Goal: Task Accomplishment & Management: Manage account settings

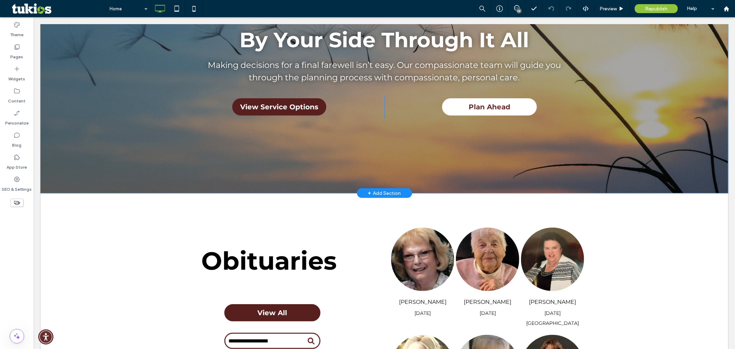
scroll to position [268, 0]
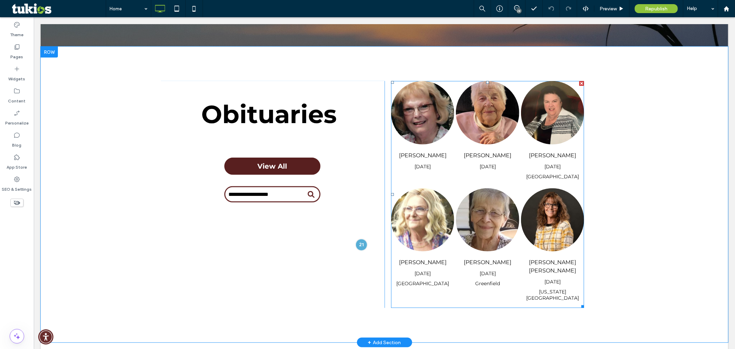
click at [493, 176] on span at bounding box center [487, 194] width 193 height 227
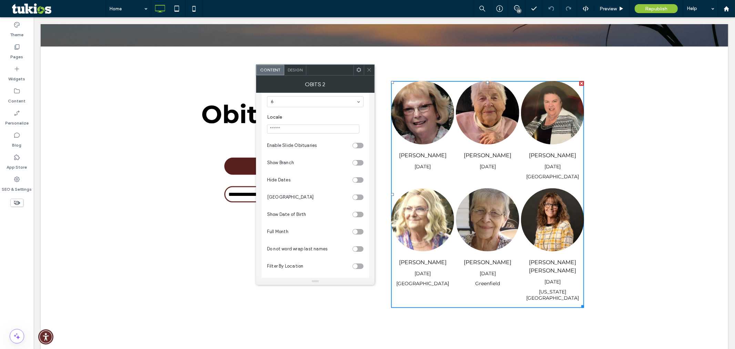
scroll to position [83, 0]
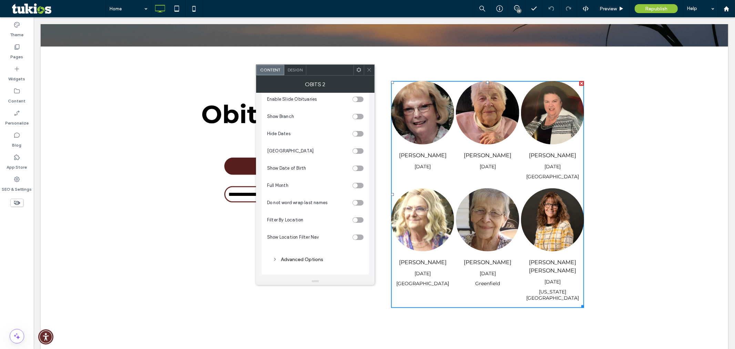
click at [360, 221] on div "toggle" at bounding box center [358, 220] width 11 height 6
click at [323, 250] on input "Location ID(s)" at bounding box center [313, 247] width 92 height 9
type input "**********"
click at [369, 71] on icon at bounding box center [369, 69] width 5 height 5
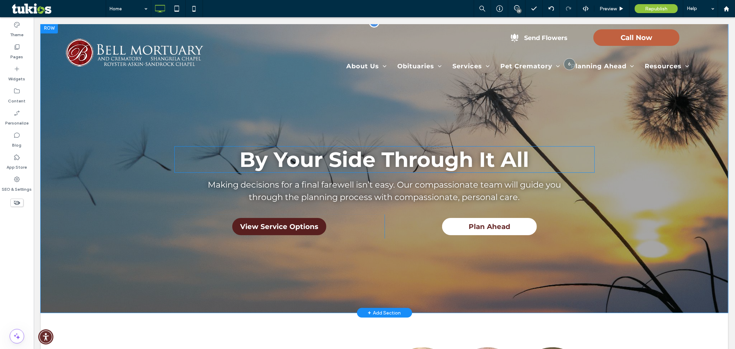
scroll to position [0, 0]
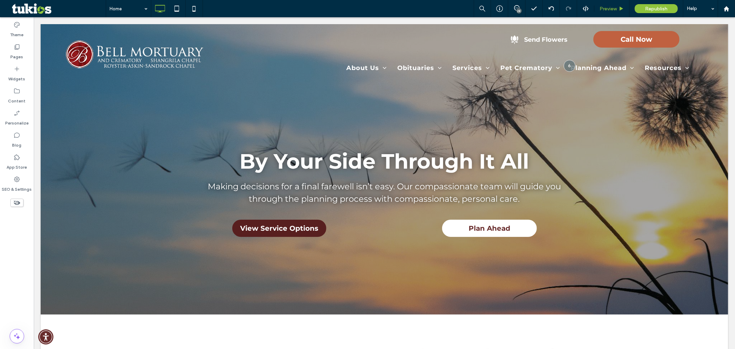
click at [609, 10] on span "Preview" at bounding box center [608, 9] width 17 height 6
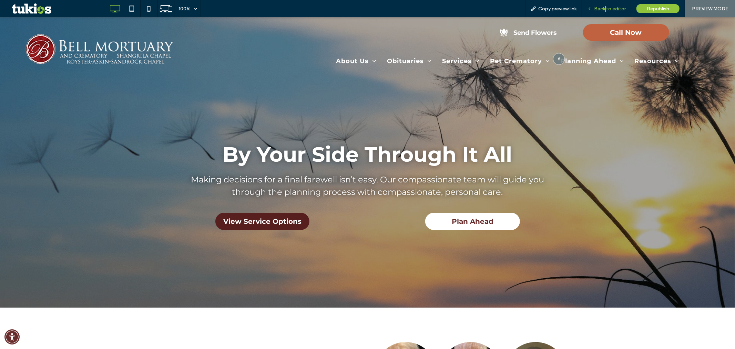
click at [607, 6] on span "Back to editor" at bounding box center [610, 9] width 32 height 6
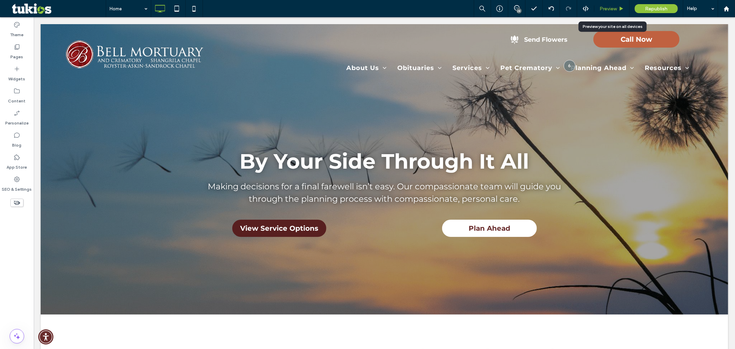
drag, startPoint x: 610, startPoint y: 6, endPoint x: 493, endPoint y: 34, distance: 120.6
click at [610, 6] on span "Preview" at bounding box center [608, 9] width 17 height 6
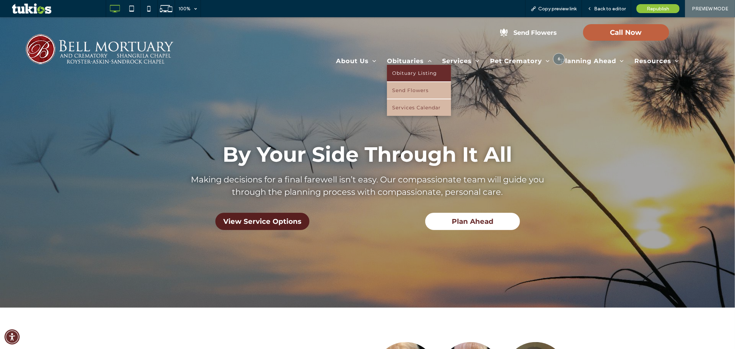
click at [416, 73] on span "Obituary Listing" at bounding box center [414, 73] width 45 height 6
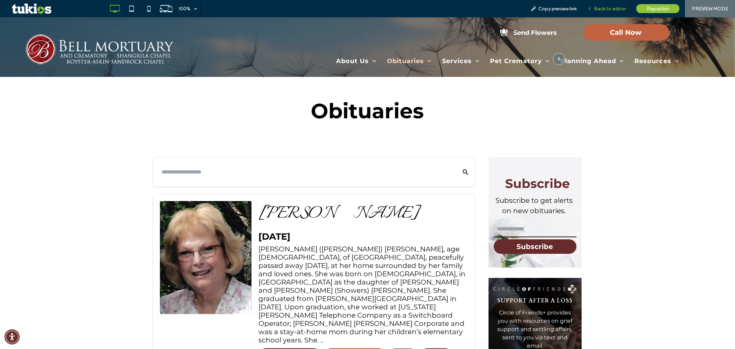
click at [612, 6] on span "Back to editor" at bounding box center [610, 9] width 32 height 6
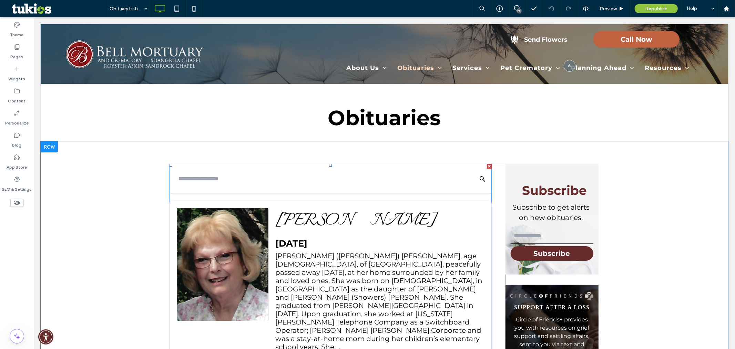
click at [352, 273] on div "[PERSON_NAME] ([PERSON_NAME]) [PERSON_NAME], age [DEMOGRAPHIC_DATA], of [GEOGRA…" at bounding box center [379, 300] width 209 height 99
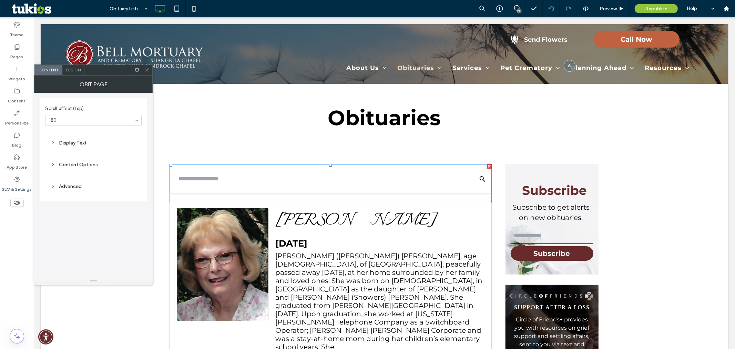
click at [71, 182] on div "Advanced" at bounding box center [93, 186] width 85 height 9
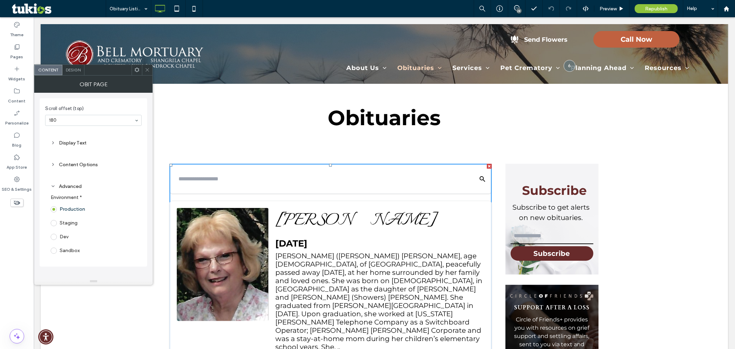
click at [85, 166] on div "Content Options" at bounding box center [93, 165] width 85 height 6
click at [99, 185] on input "Location ID(s)" at bounding box center [93, 188] width 85 height 9
type input "**********"
click at [108, 172] on section "**********" at bounding box center [93, 182] width 85 height 27
click at [147, 70] on use at bounding box center [147, 69] width 3 height 3
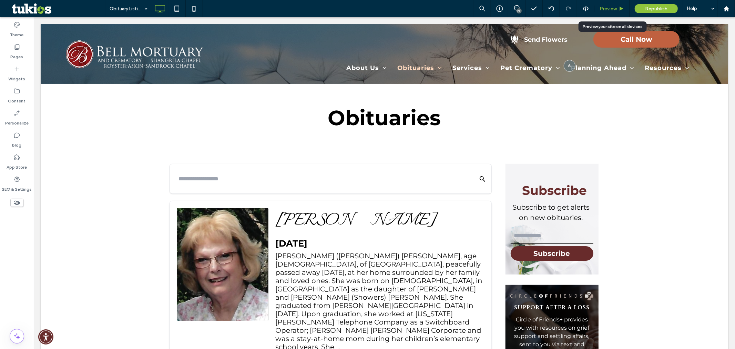
click at [609, 8] on span "Preview" at bounding box center [608, 9] width 17 height 6
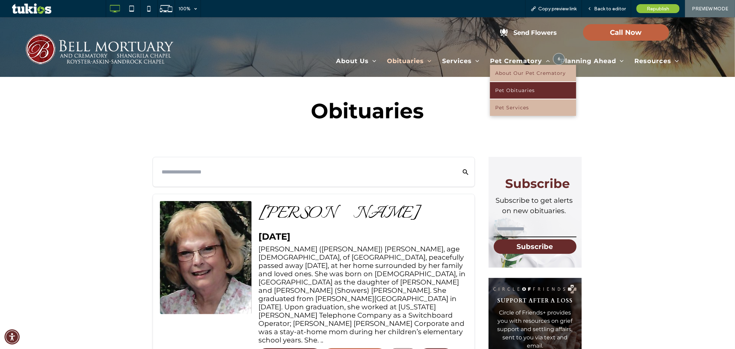
click at [517, 91] on span "Pet Obituaries" at bounding box center [515, 90] width 40 height 6
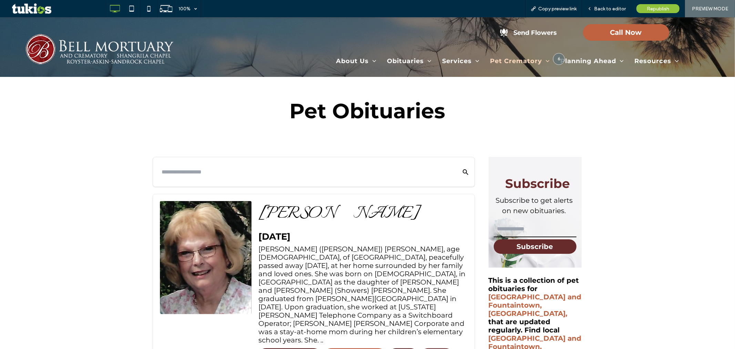
click at [609, 9] on span "Back to editor" at bounding box center [610, 9] width 32 height 6
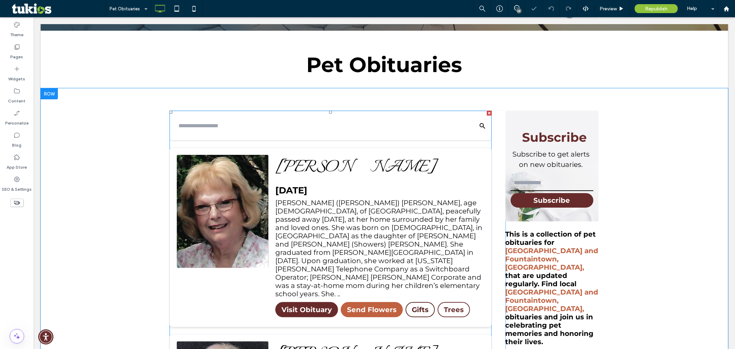
scroll to position [115, 0]
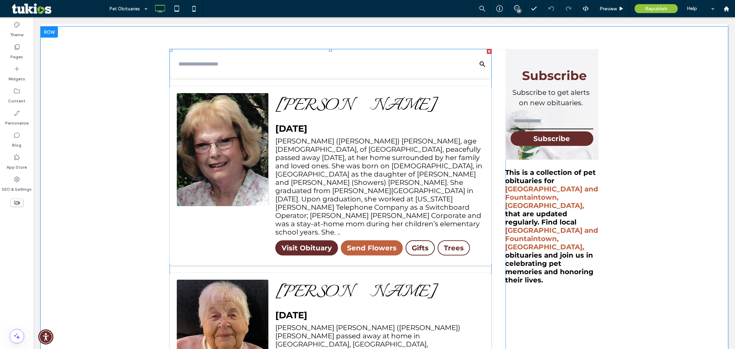
click at [350, 151] on div "[PERSON_NAME] ([PERSON_NAME]) [PERSON_NAME], age [DEMOGRAPHIC_DATA], of [GEOGRA…" at bounding box center [379, 185] width 209 height 99
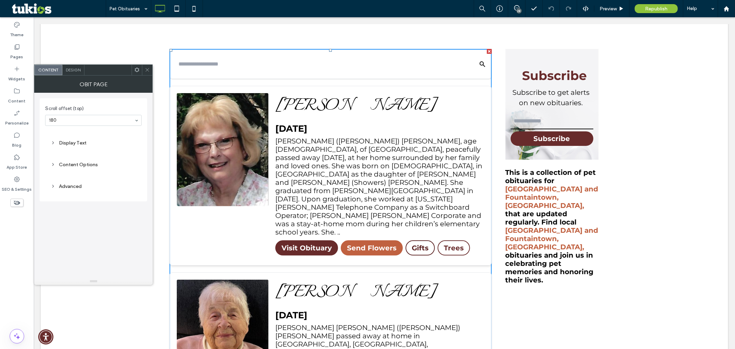
click at [82, 142] on div "Display Text" at bounding box center [93, 143] width 85 height 6
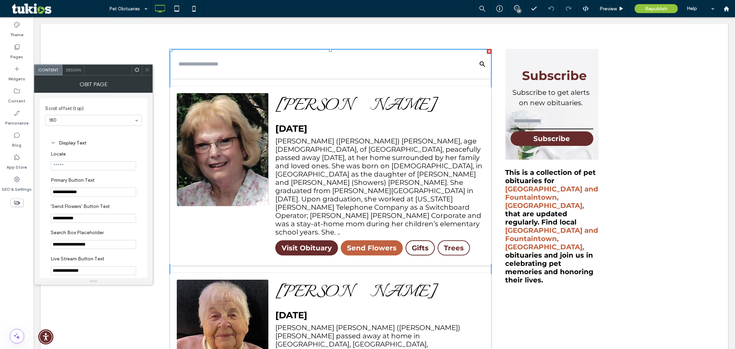
click at [74, 143] on div "Display Text" at bounding box center [93, 143] width 85 height 6
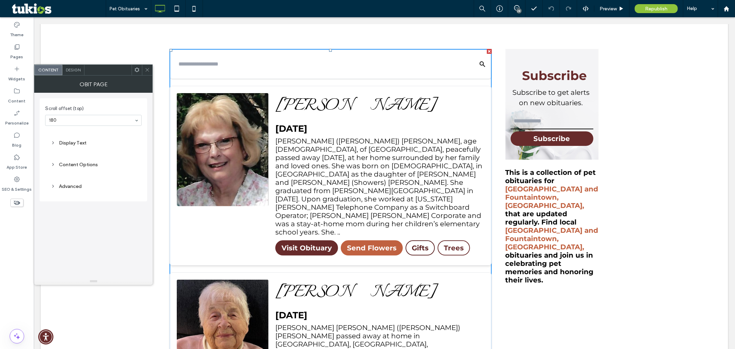
click at [84, 166] on div "Content Options" at bounding box center [93, 165] width 85 height 6
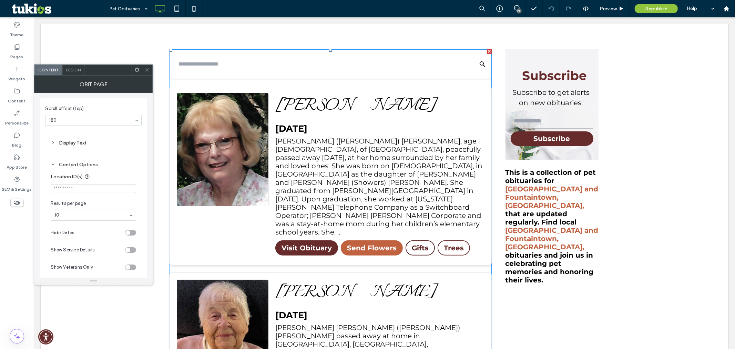
click at [94, 185] on input "Location ID(s)" at bounding box center [93, 188] width 85 height 9
type input "******"
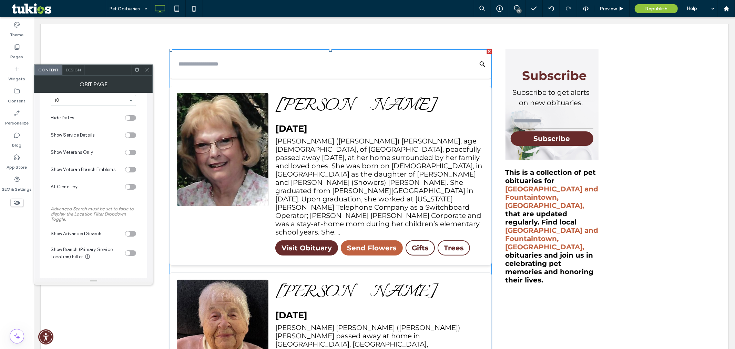
click at [147, 71] on icon at bounding box center [147, 69] width 5 height 5
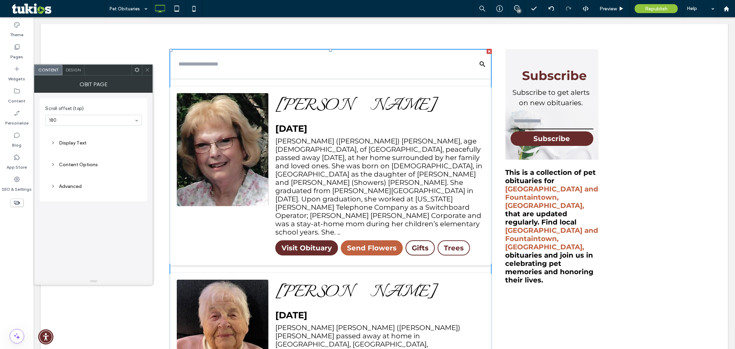
click at [79, 163] on div "Content Options" at bounding box center [93, 165] width 85 height 6
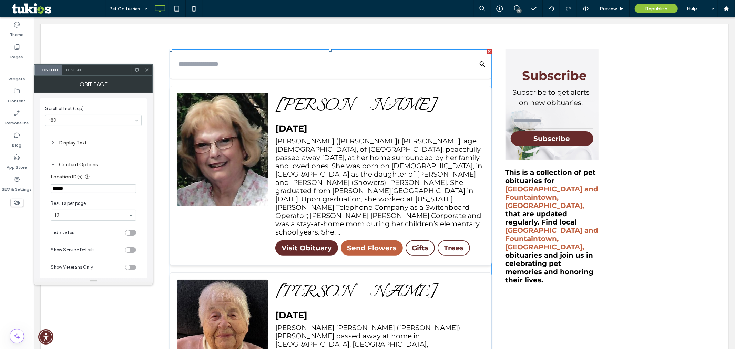
click at [90, 189] on input "******" at bounding box center [93, 188] width 85 height 9
click at [123, 166] on div "Content Options" at bounding box center [93, 165] width 85 height 6
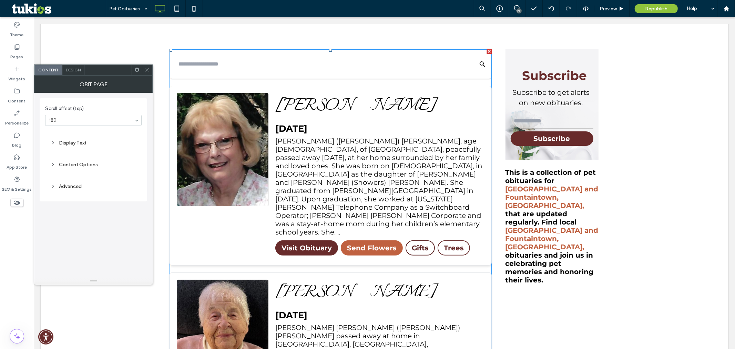
click at [88, 165] on div "Content Options" at bounding box center [93, 165] width 85 height 6
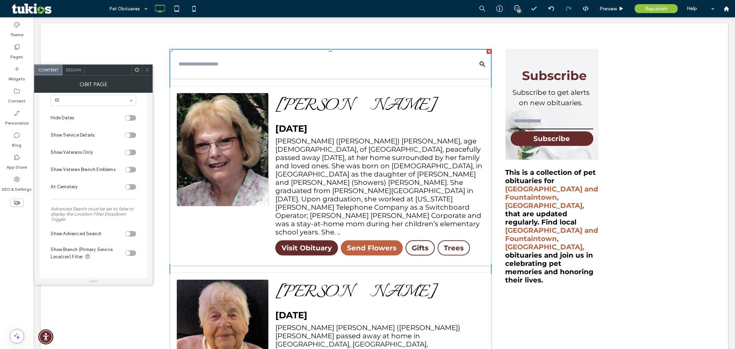
scroll to position [140, 0]
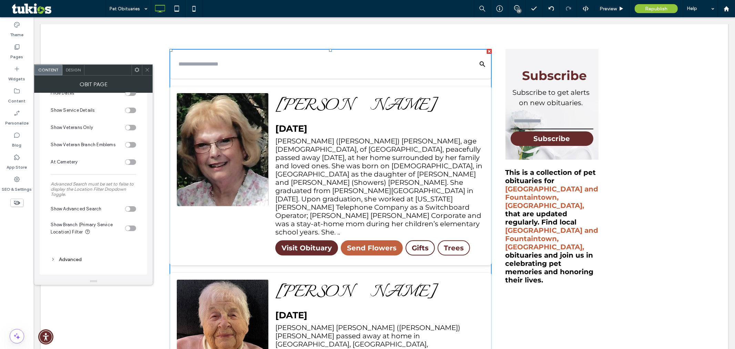
click at [132, 229] on div "toggle" at bounding box center [130, 228] width 11 height 6
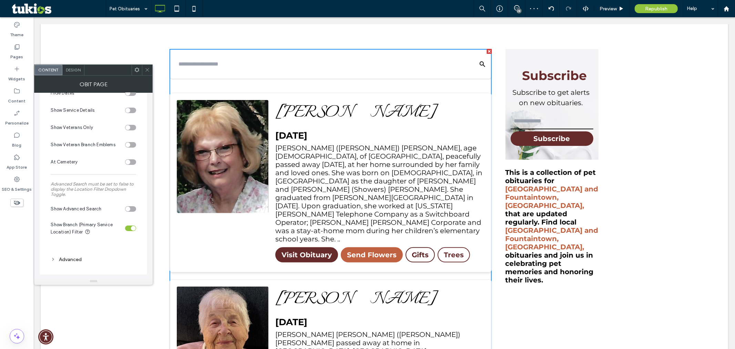
click at [130, 228] on div "toggle" at bounding box center [130, 228] width 11 height 6
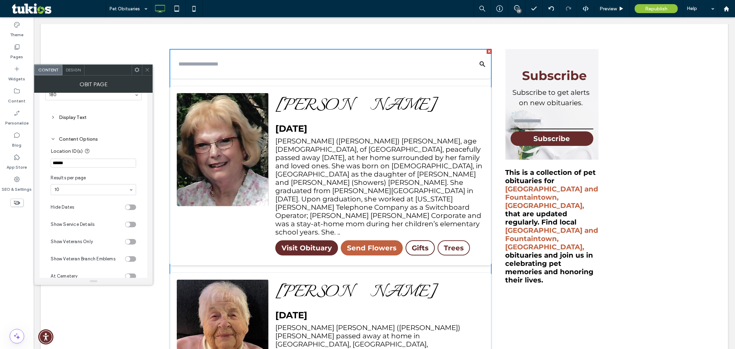
scroll to position [0, 0]
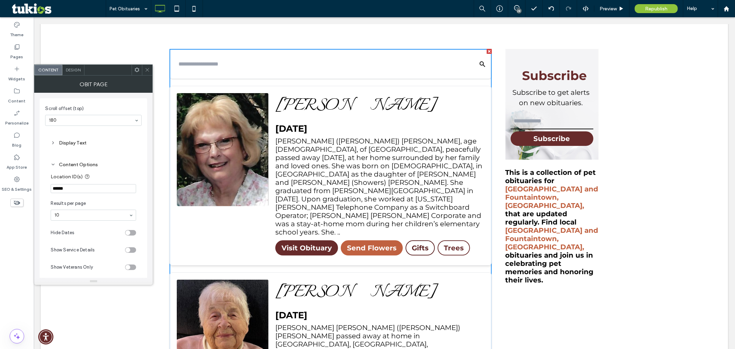
click at [99, 186] on input "******" at bounding box center [93, 188] width 85 height 9
click at [110, 141] on div "Display Text" at bounding box center [93, 143] width 85 height 6
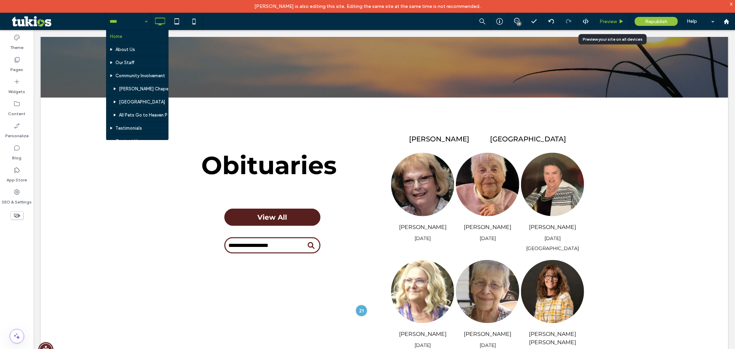
click at [611, 22] on span "Preview" at bounding box center [608, 22] width 17 height 6
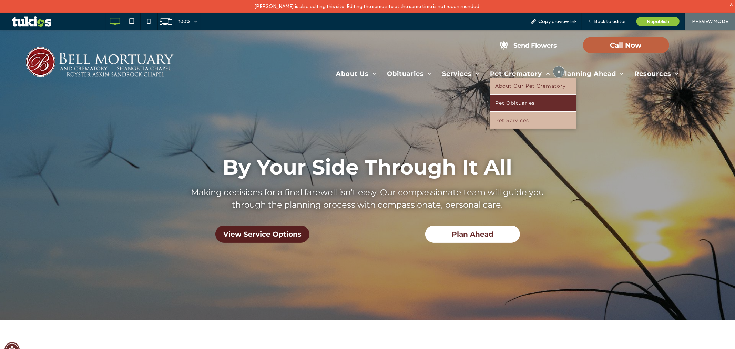
click at [519, 98] on link "Pet Obituaries" at bounding box center [533, 102] width 86 height 17
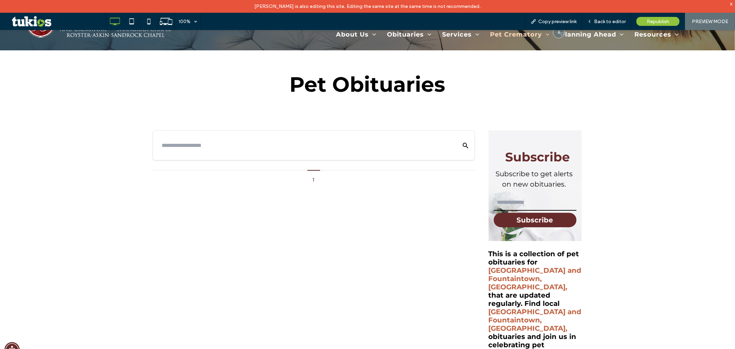
scroll to position [38, 0]
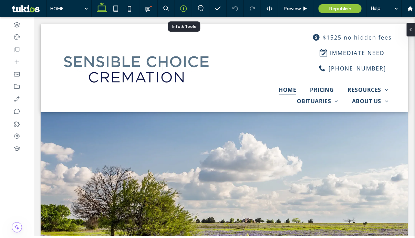
click at [183, 10] on icon at bounding box center [183, 8] width 7 height 7
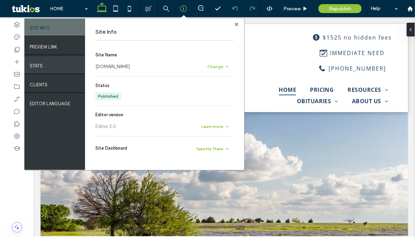
click at [58, 64] on div "STATS" at bounding box center [54, 65] width 61 height 17
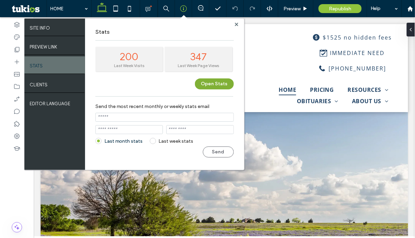
click at [204, 80] on button "Open Stats" at bounding box center [214, 84] width 39 height 11
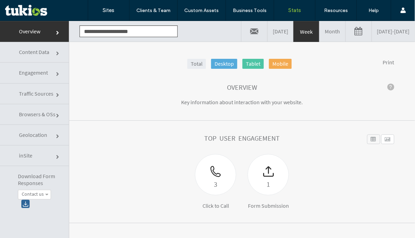
click div "Top User Engagement"
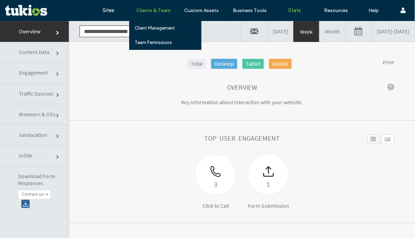
click at [146, 12] on label "Clients & Team" at bounding box center [153, 11] width 34 height 6
click at [163, 41] on label "Team Permissions" at bounding box center [153, 42] width 37 height 5
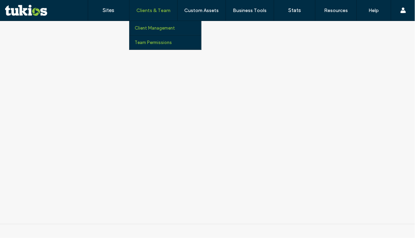
click at [166, 28] on label "Client Management" at bounding box center [155, 27] width 40 height 5
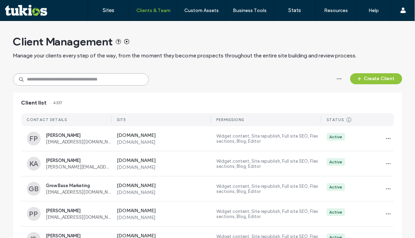
click at [73, 78] on input at bounding box center [81, 79] width 136 height 12
paste input "**********"
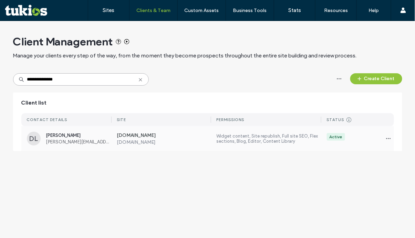
type input "**********"
click at [73, 140] on span "dave@kinship.ca" at bounding box center [78, 142] width 65 height 5
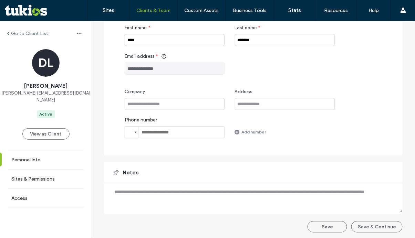
scroll to position [82, 0]
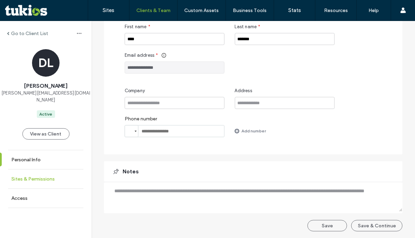
click at [58, 171] on link "Sites & Permissions" at bounding box center [46, 179] width 92 height 19
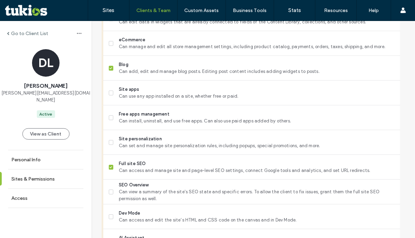
scroll to position [498, 0]
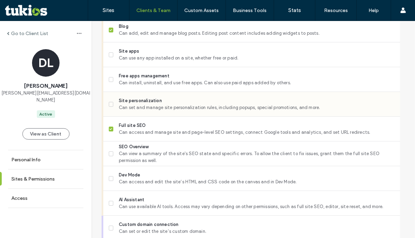
click at [111, 107] on label "Site personalization Can set and manage site personalization rules, including p…" at bounding box center [252, 105] width 286 height 14
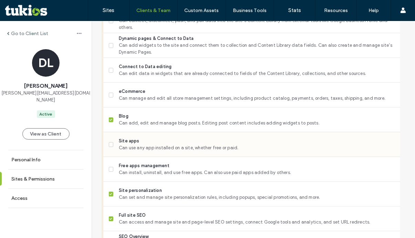
scroll to position [394, 0]
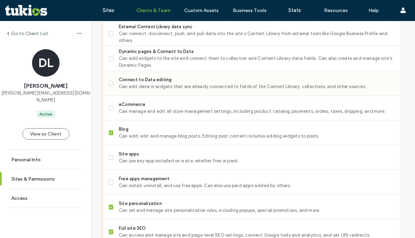
click at [124, 84] on span "Can edit data in widgets that are already connected to fields of the Content Li…" at bounding box center [257, 87] width 276 height 7
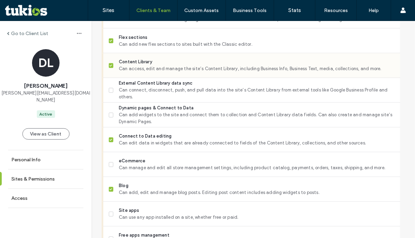
scroll to position [318, 0]
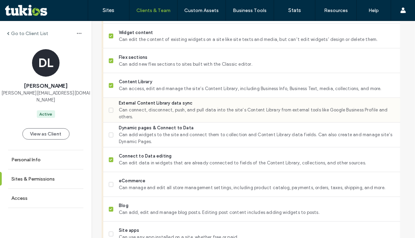
click at [116, 111] on label "External Content Library data sync Can connect, disconnect, push, and pull data…" at bounding box center [252, 110] width 286 height 21
click at [115, 139] on label "Dynamic pages & Connect to Data Can add widgets to the site and connect them to…" at bounding box center [252, 135] width 286 height 21
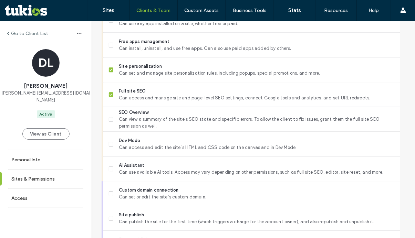
scroll to position [624, 0]
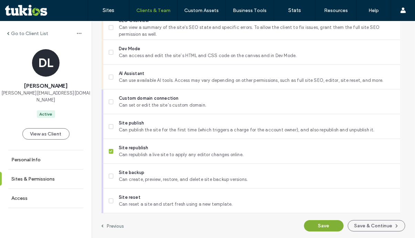
click at [329, 225] on button "Save" at bounding box center [324, 226] width 40 height 11
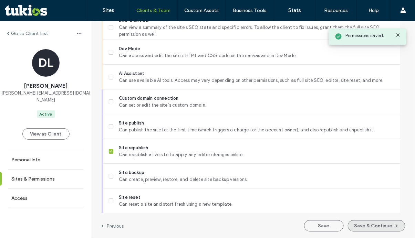
click at [363, 229] on button "Save & Continue" at bounding box center [377, 226] width 58 height 11
